Goal: Navigation & Orientation: Find specific page/section

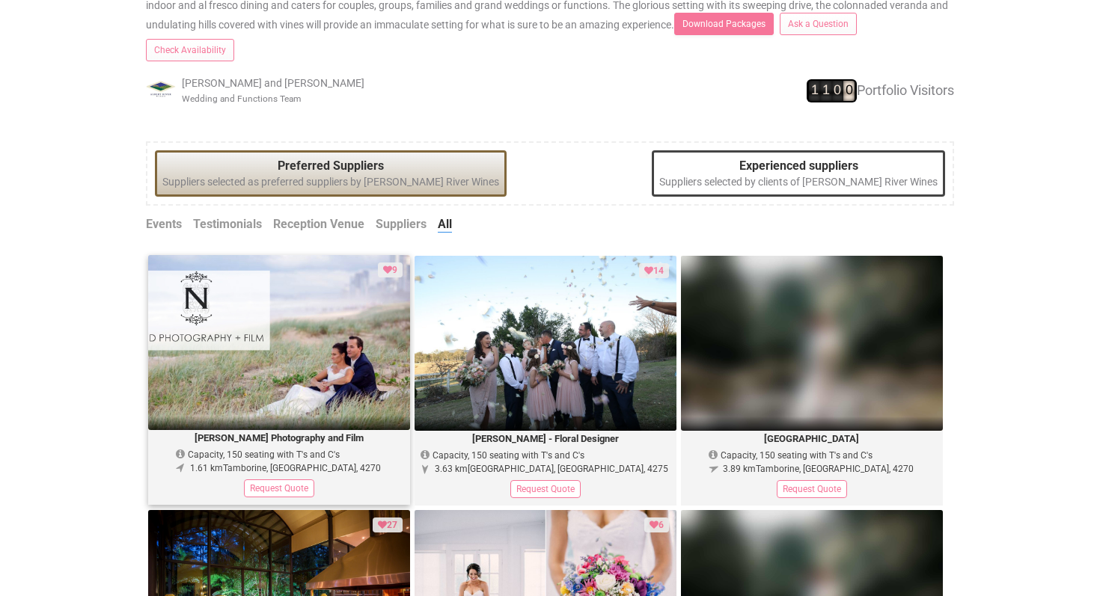
scroll to position [526, 0]
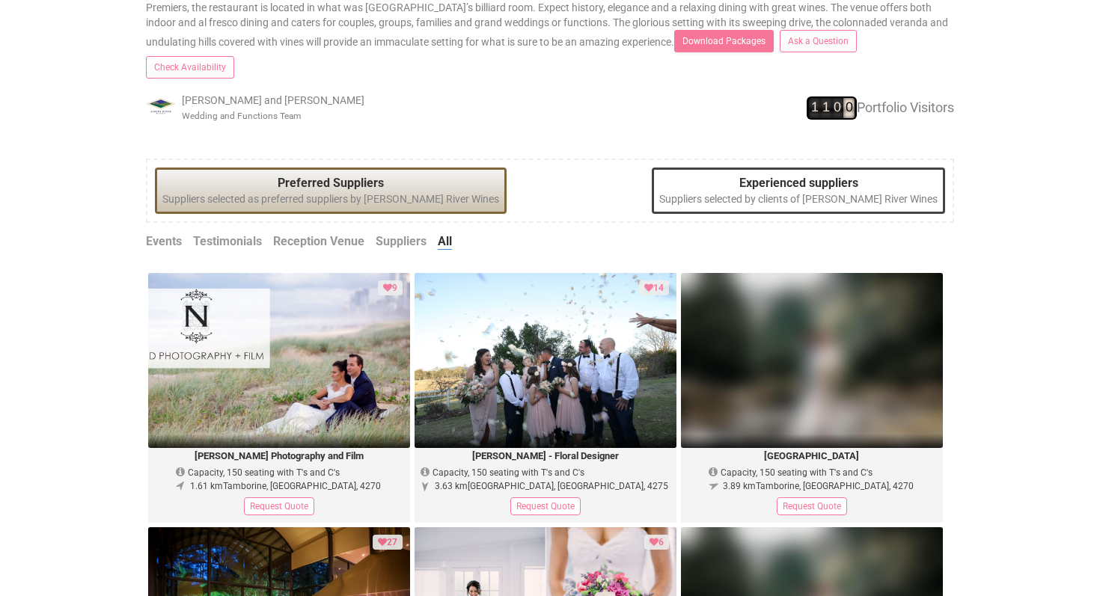
click at [300, 233] on link "Reception Venue" at bounding box center [318, 241] width 91 height 17
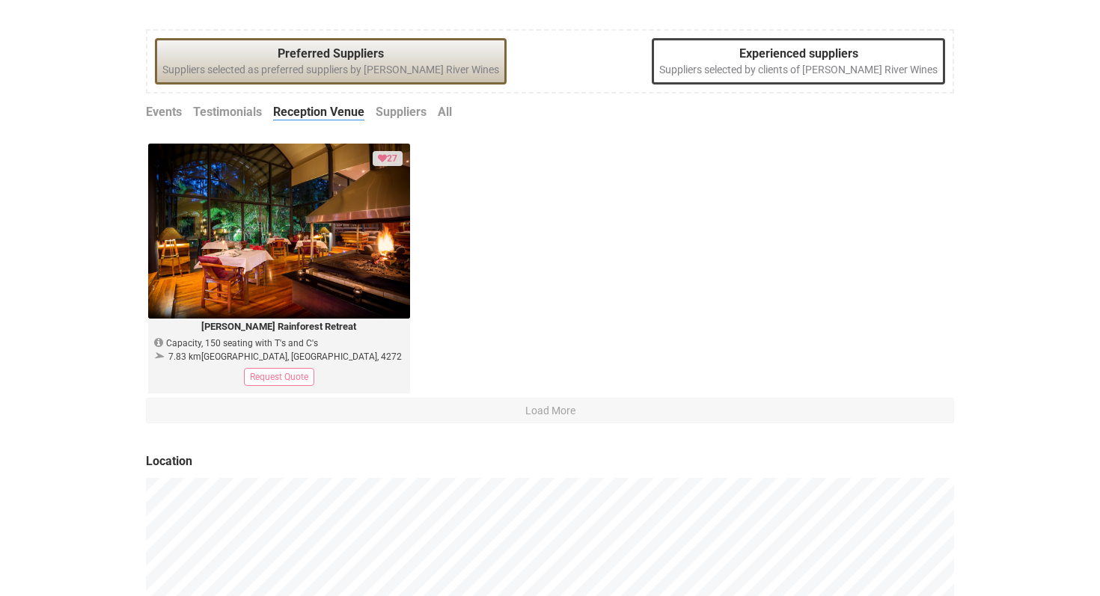
scroll to position [647, 0]
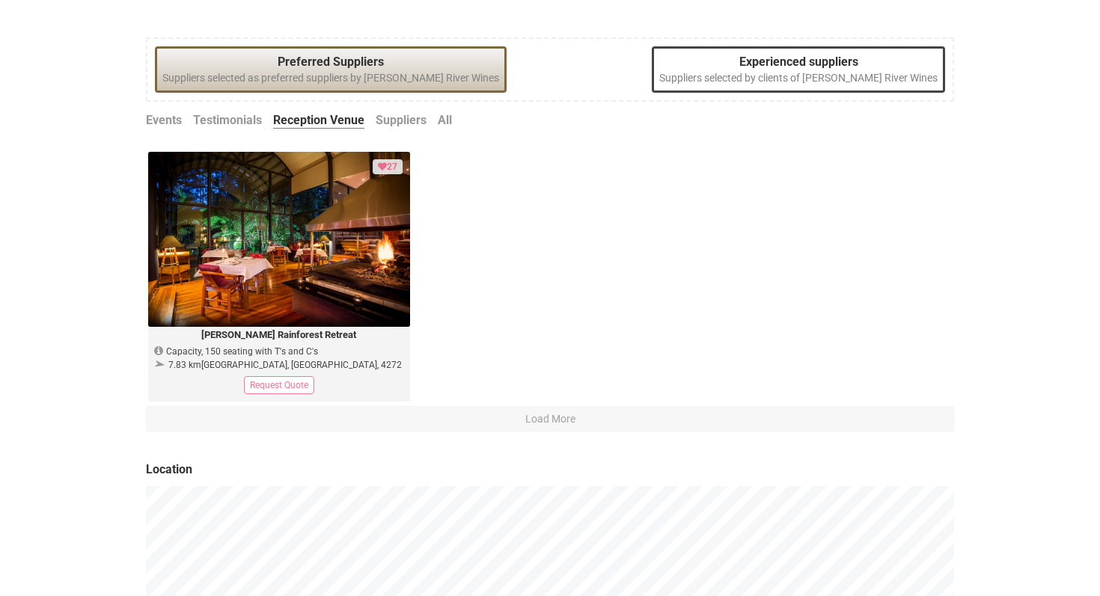
click at [162, 112] on link "Events" at bounding box center [164, 120] width 36 height 17
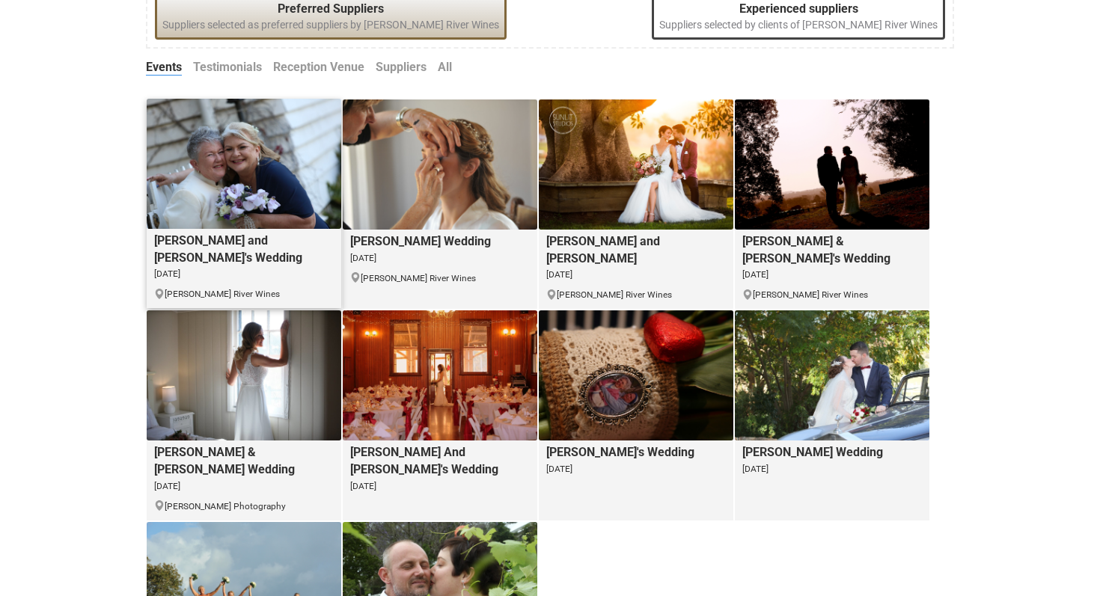
scroll to position [633, 0]
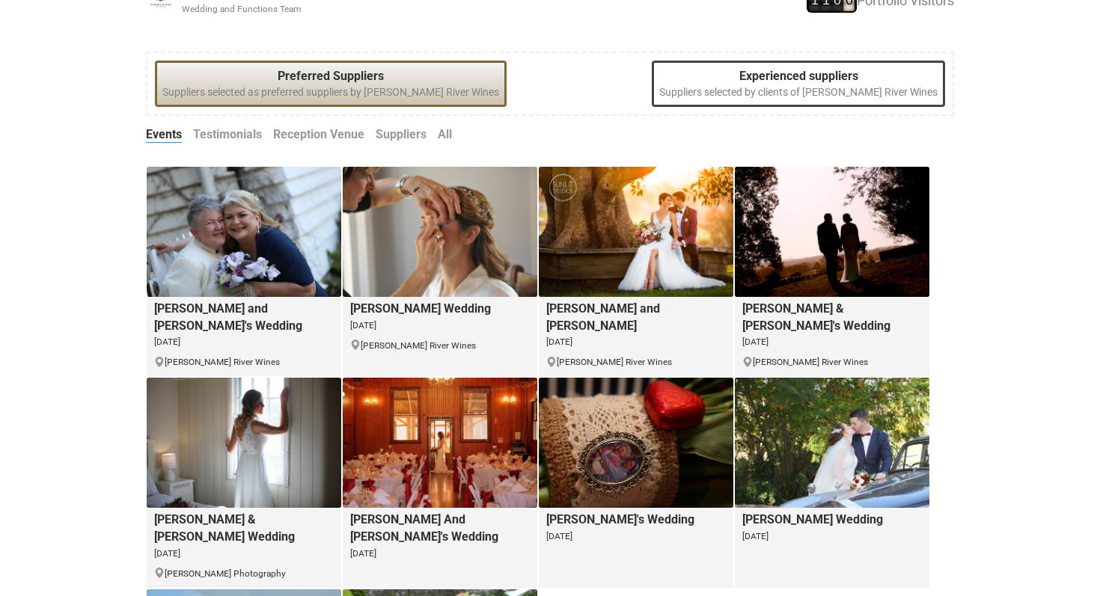
click at [308, 126] on link "Reception Venue" at bounding box center [318, 134] width 91 height 17
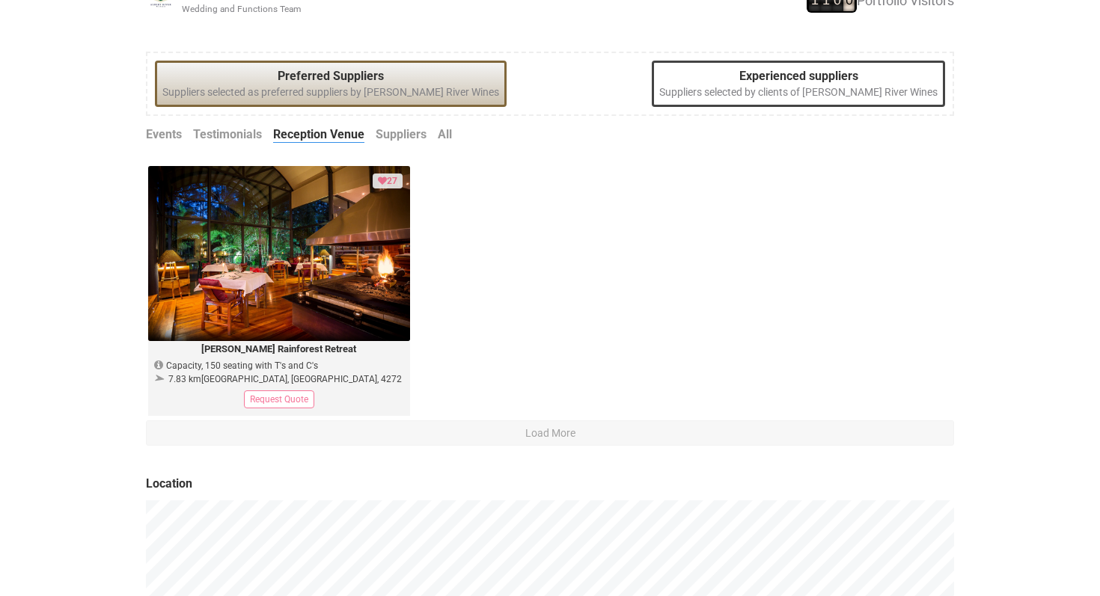
scroll to position [915, 0]
